Goal: Navigation & Orientation: Find specific page/section

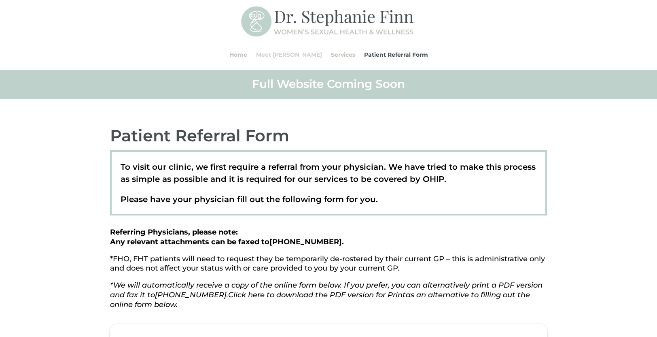
click at [295, 54] on link "Meet [PERSON_NAME]" at bounding box center [289, 54] width 66 height 31
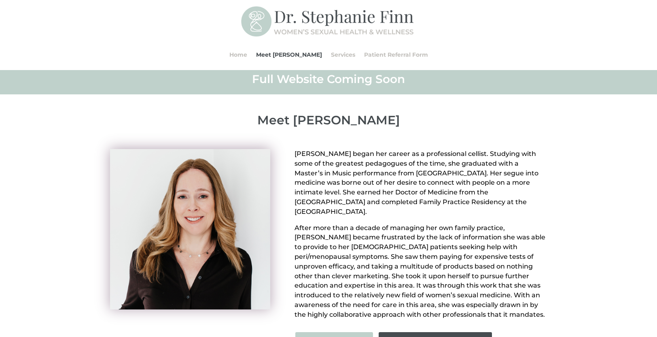
scroll to position [22, 0]
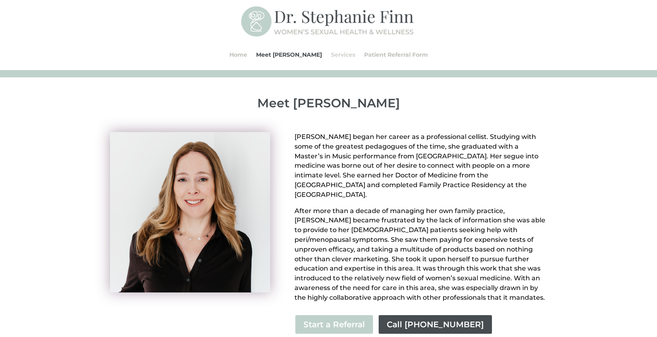
click at [334, 52] on link "Services" at bounding box center [343, 54] width 24 height 31
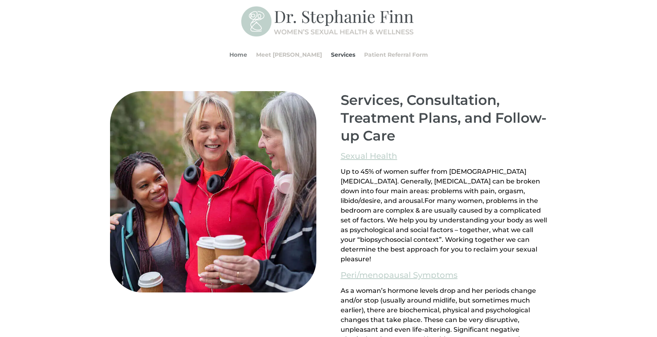
scroll to position [507, 0]
click at [247, 53] on link "Home" at bounding box center [239, 54] width 18 height 31
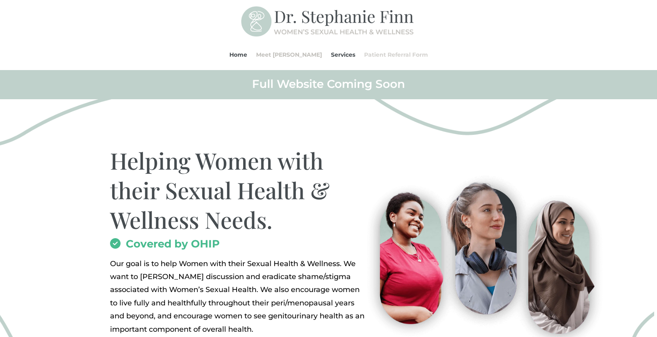
click at [369, 55] on link "Patient Referral Form" at bounding box center [396, 54] width 64 height 31
